Goal: Navigation & Orientation: Find specific page/section

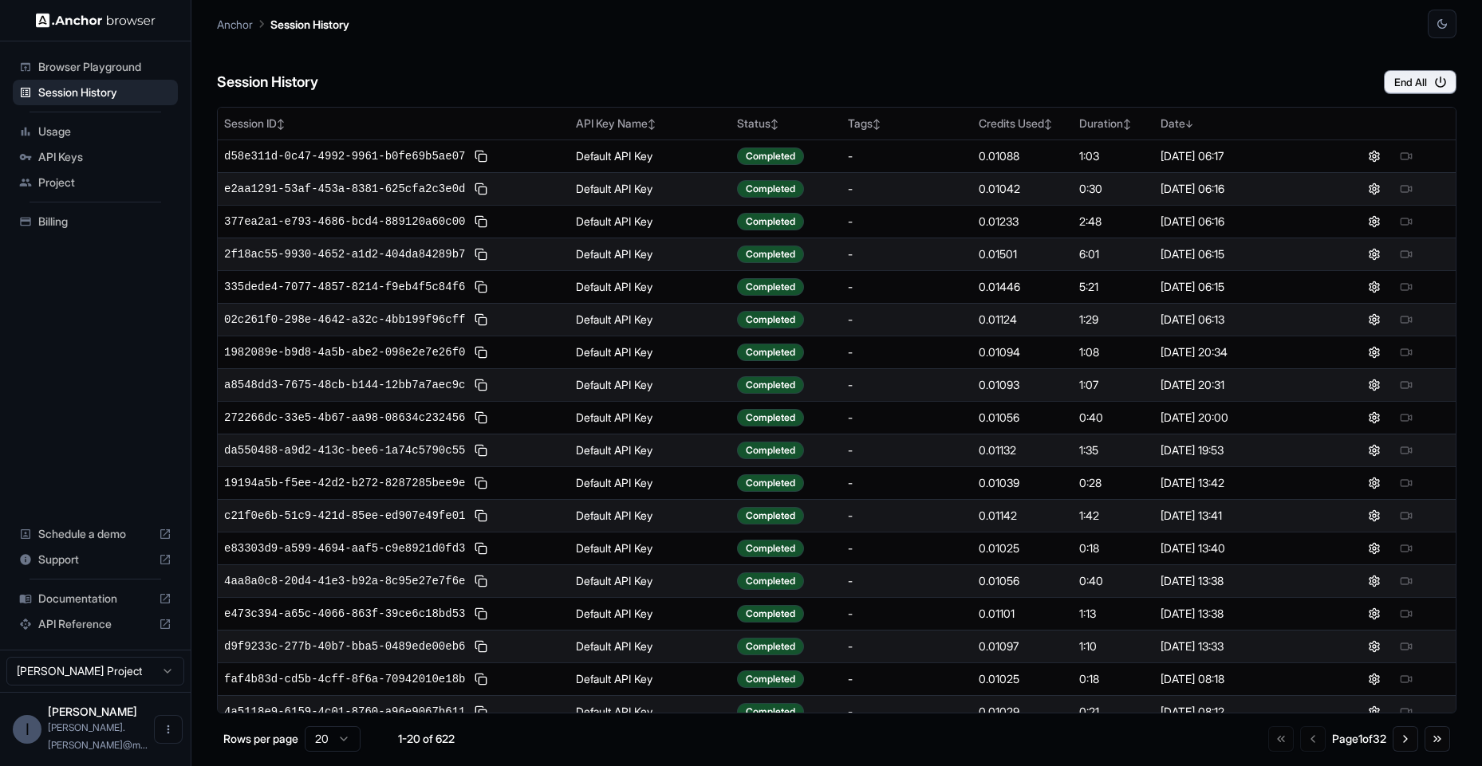
click at [903, 51] on div "Session History End All" at bounding box center [836, 66] width 1239 height 56
click at [1411, 88] on button "End All" at bounding box center [1420, 82] width 73 height 24
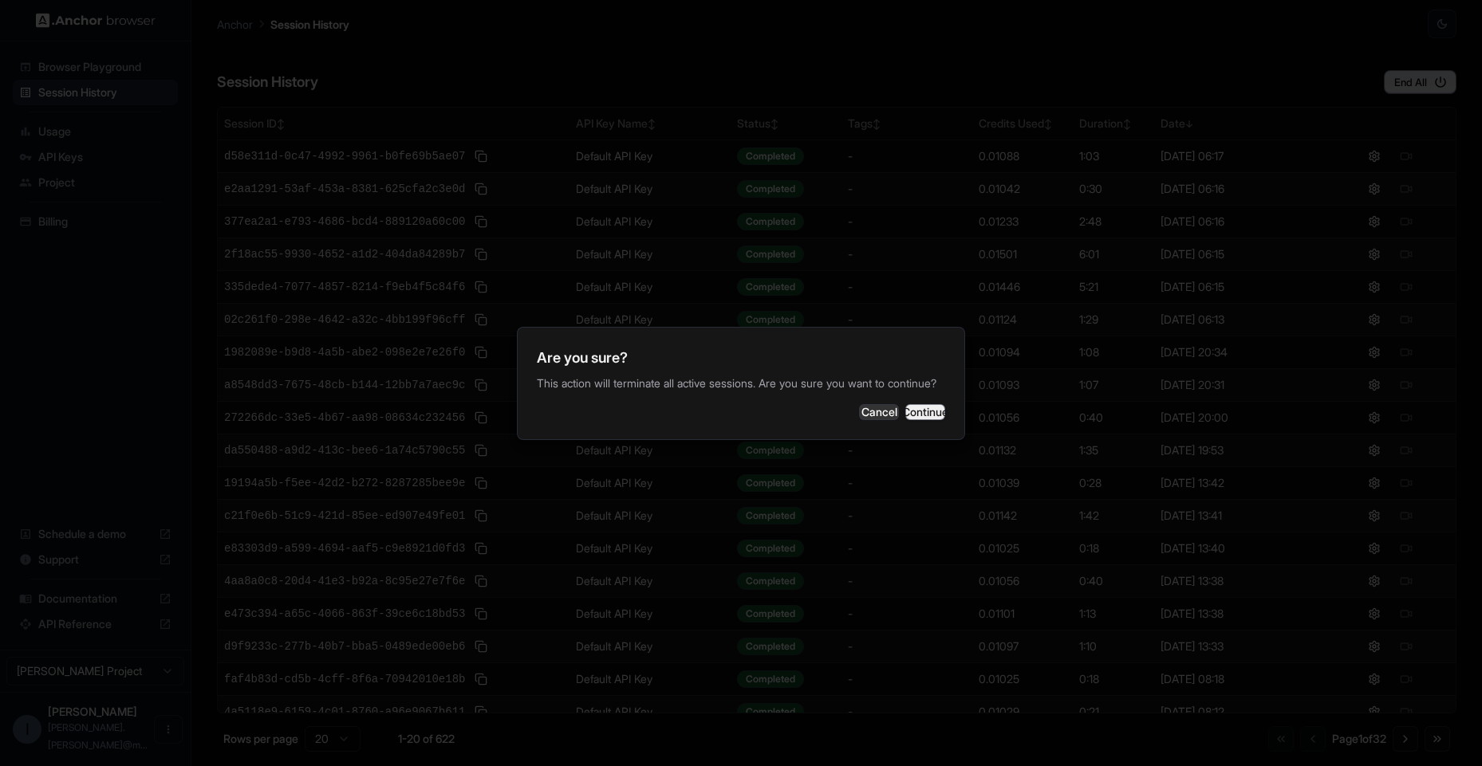
click at [925, 418] on button "Continue" at bounding box center [925, 412] width 40 height 16
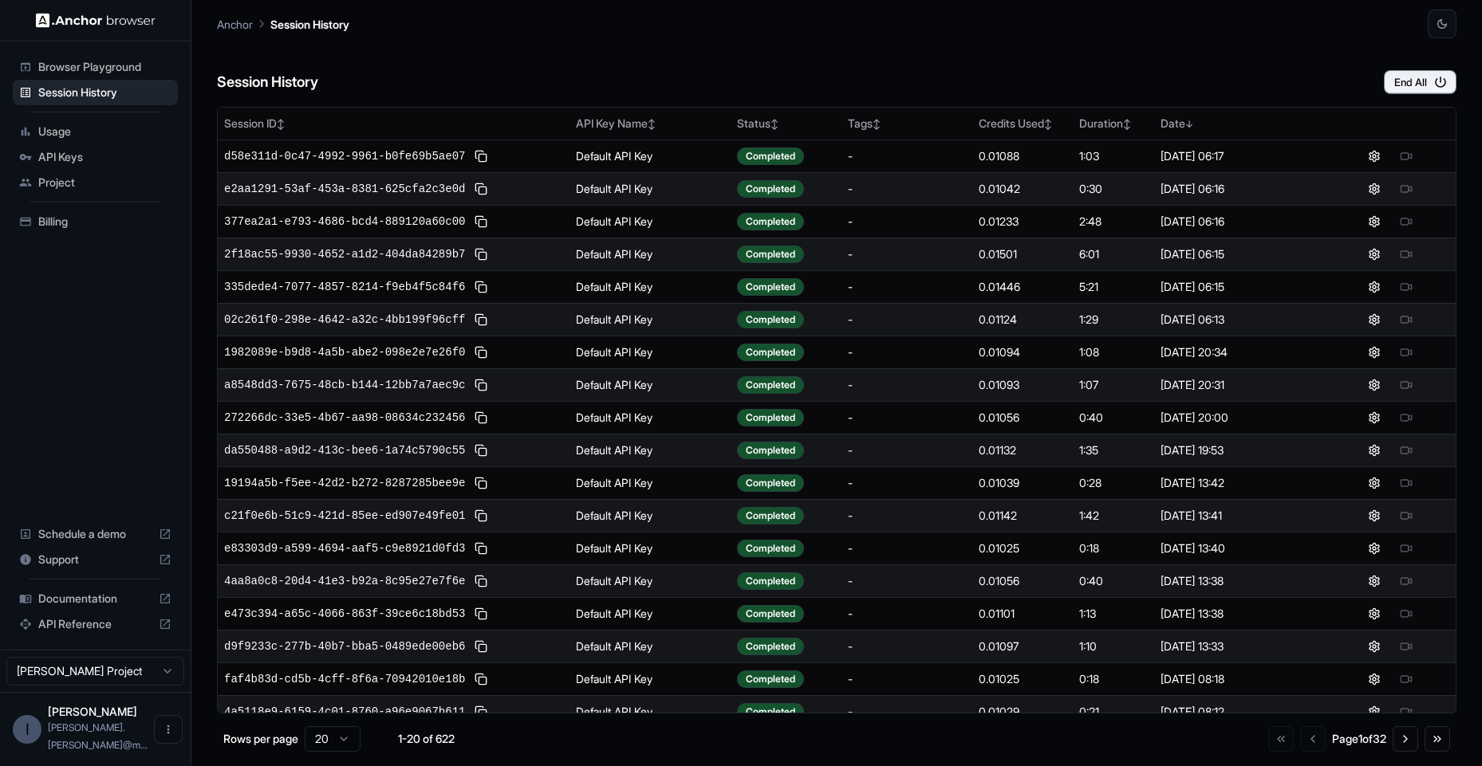
click at [72, 211] on div "Billing" at bounding box center [95, 222] width 165 height 26
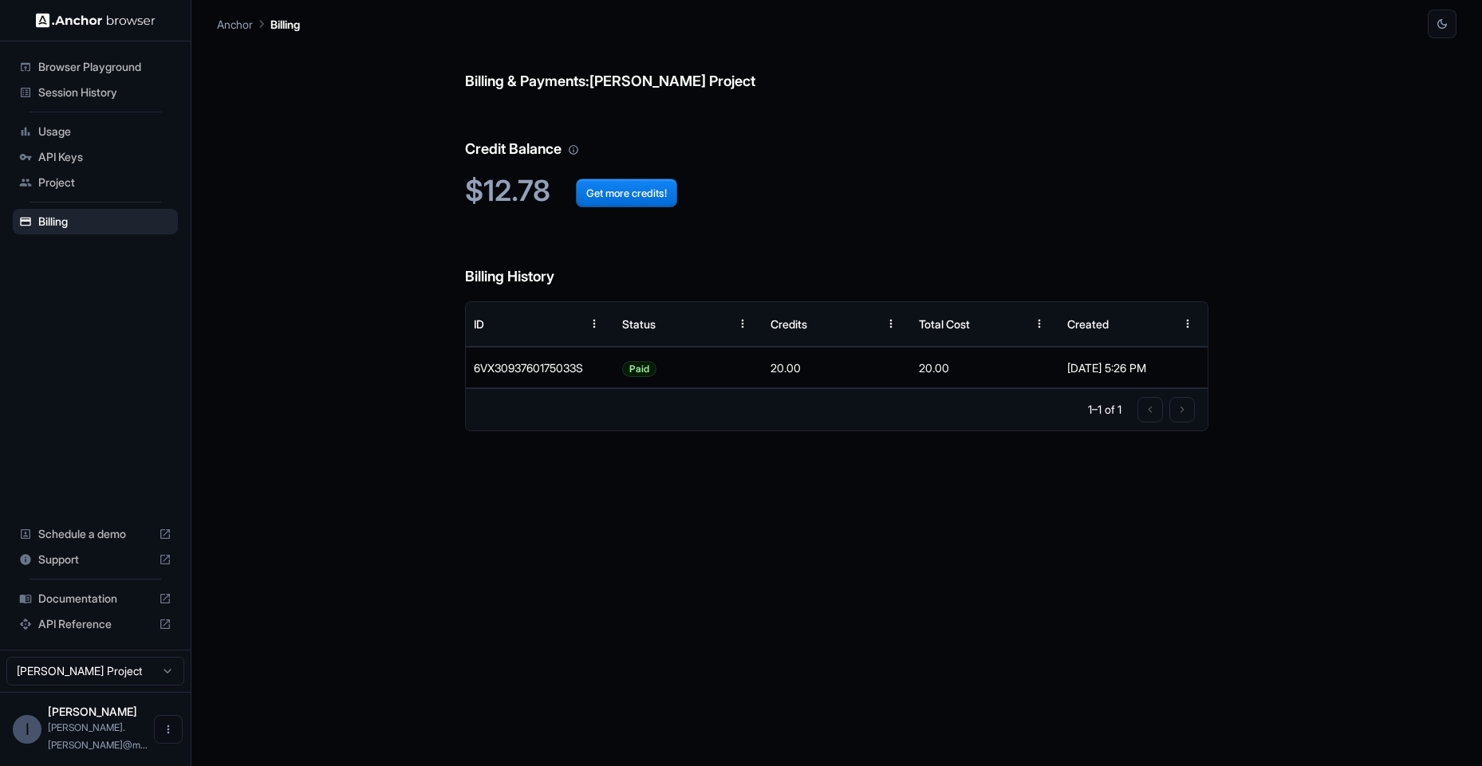
click at [66, 184] on span "Project" at bounding box center [104, 183] width 133 height 16
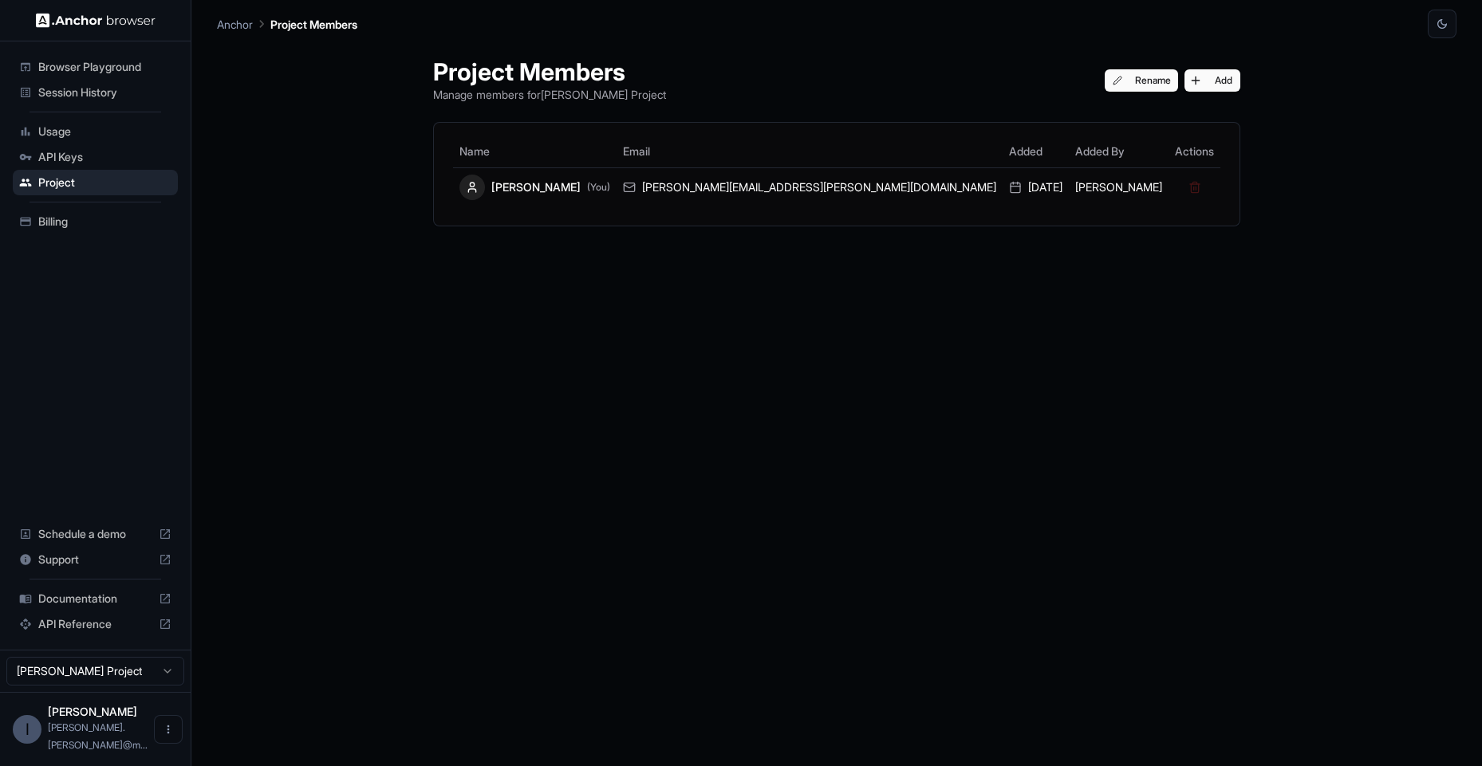
click at [104, 86] on span "Session History" at bounding box center [104, 93] width 133 height 16
